Goal: Use online tool/utility: Utilize a website feature to perform a specific function

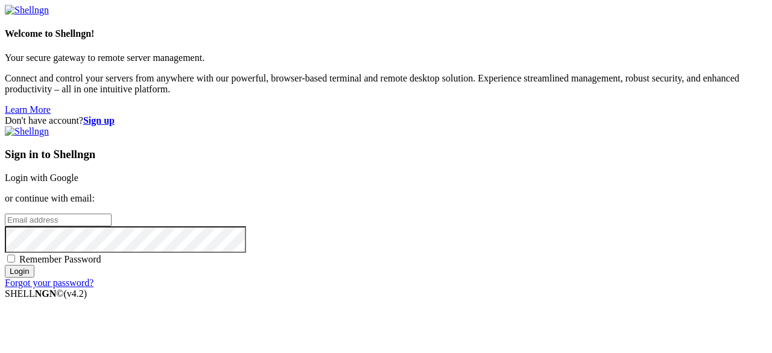
click at [78, 173] on link "Login with Google" at bounding box center [42, 178] width 74 height 10
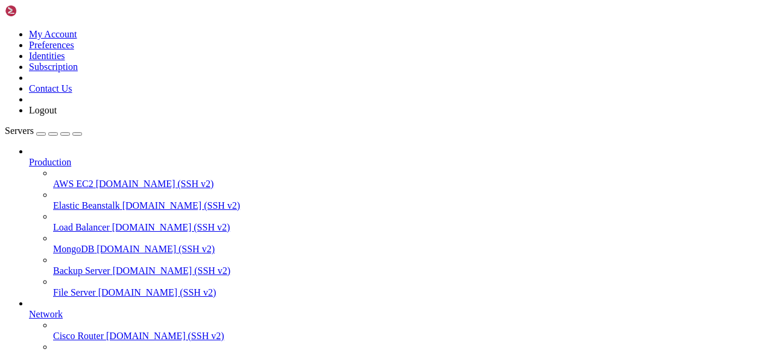
scroll to position [165, 0]
